Goal: Task Accomplishment & Management: Use online tool/utility

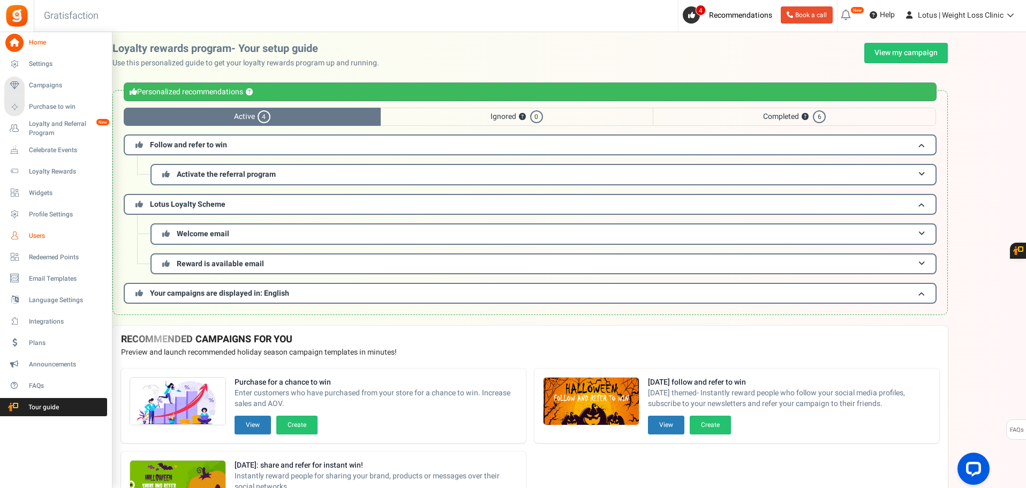
click at [40, 237] on span "Users" at bounding box center [66, 235] width 75 height 9
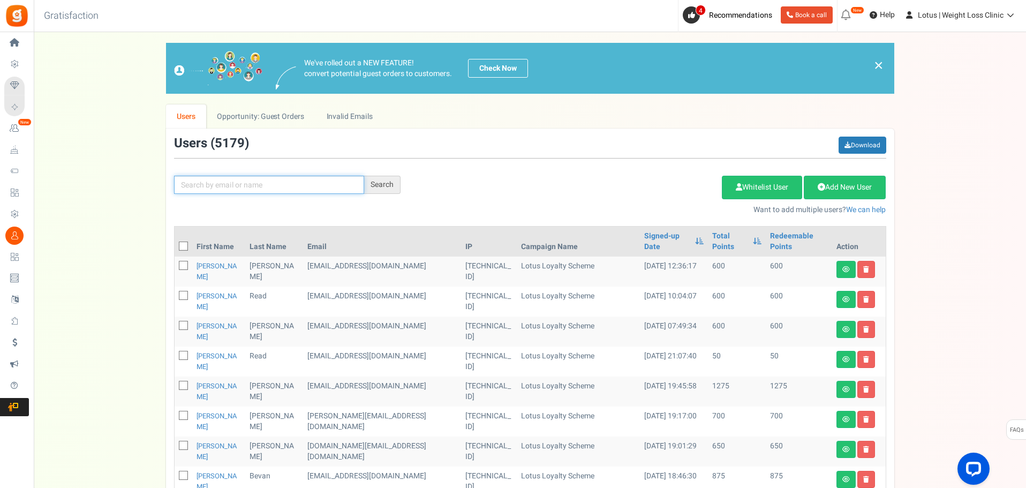
click at [244, 187] on input "text" at bounding box center [269, 185] width 190 height 18
type input "snow"
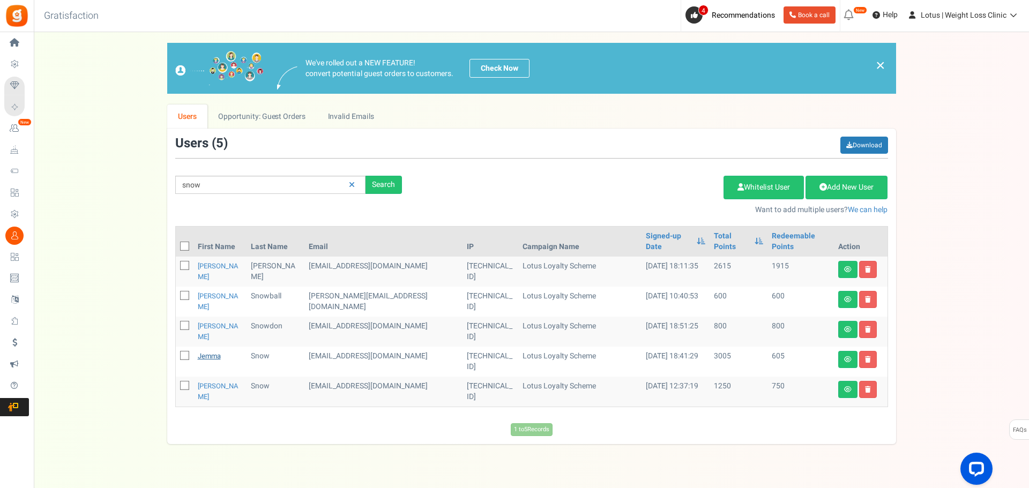
click at [211, 351] on link "Jemma" at bounding box center [209, 356] width 23 height 10
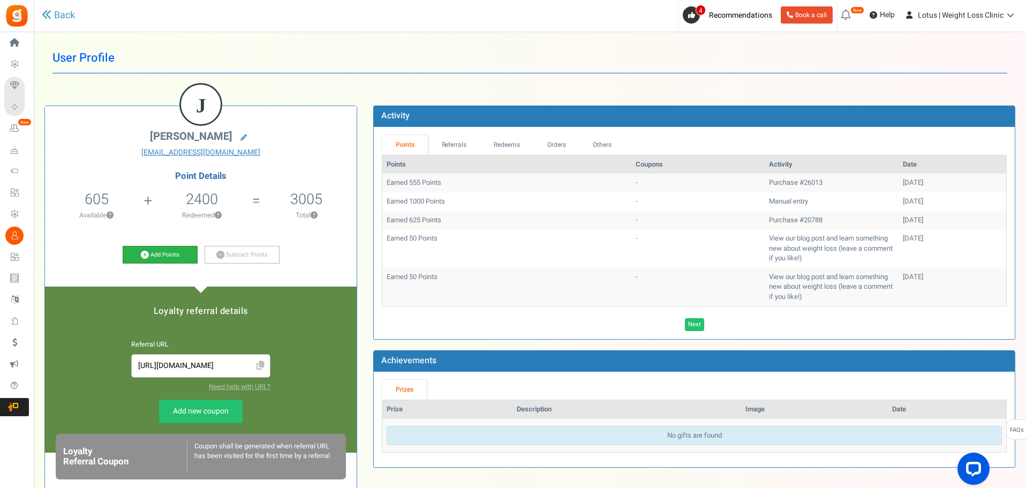
click at [166, 253] on link "Add Points" at bounding box center [160, 255] width 75 height 18
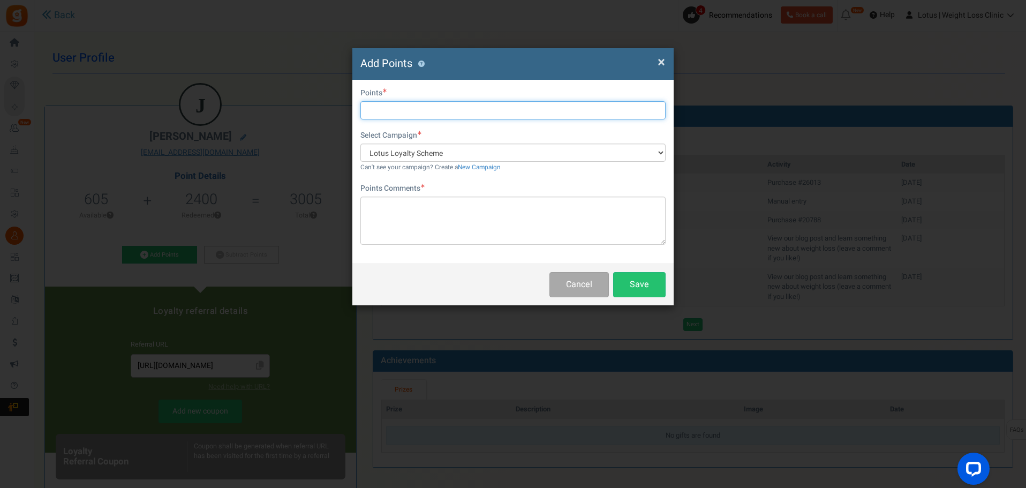
click at [388, 107] on input "text" at bounding box center [513, 110] width 305 height 18
type input "2000"
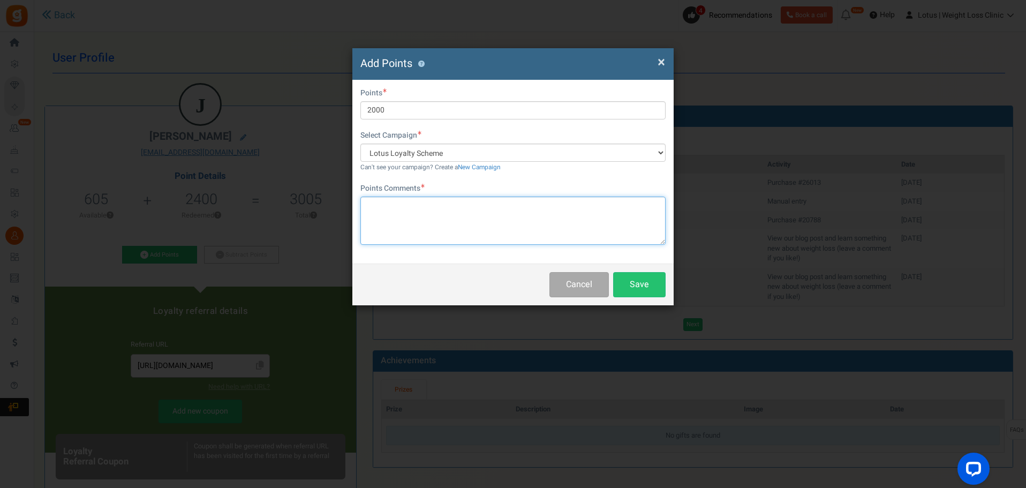
click at [464, 208] on textarea at bounding box center [513, 221] width 305 height 48
type textarea "GOG"
click at [647, 287] on button "Save" at bounding box center [639, 284] width 53 height 25
